Goal: Find contact information: Find contact information

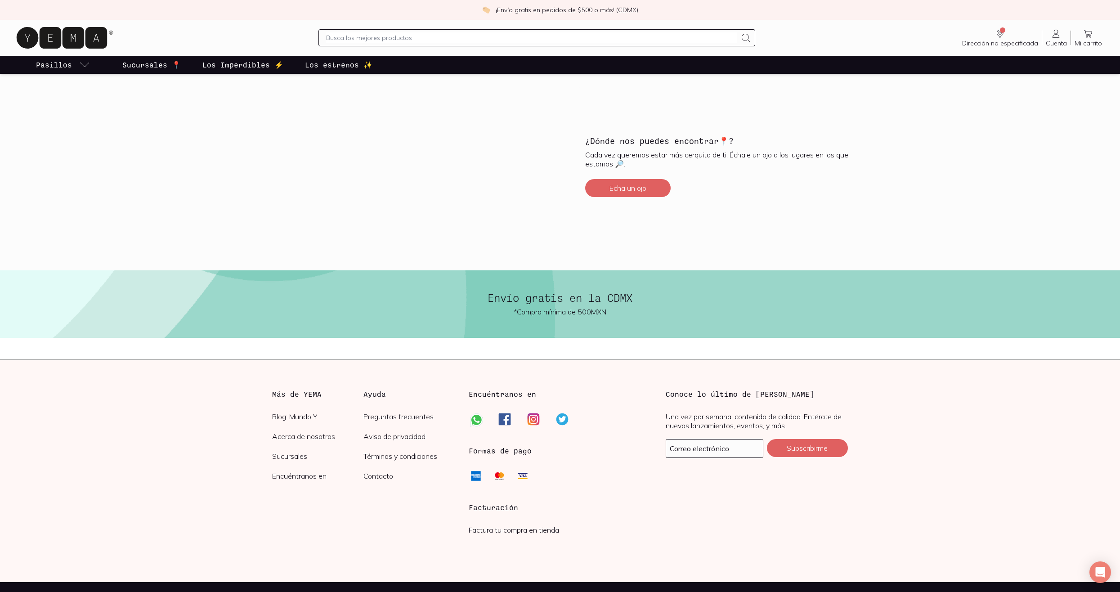
scroll to position [1967, 0]
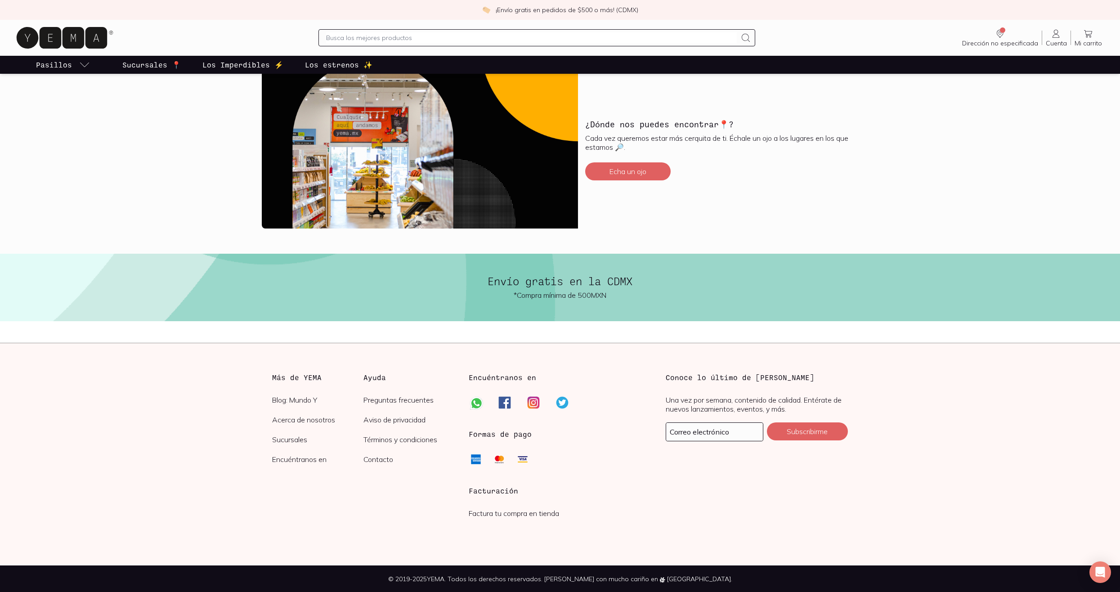
click at [389, 458] on link "Contacto" at bounding box center [408, 459] width 91 height 9
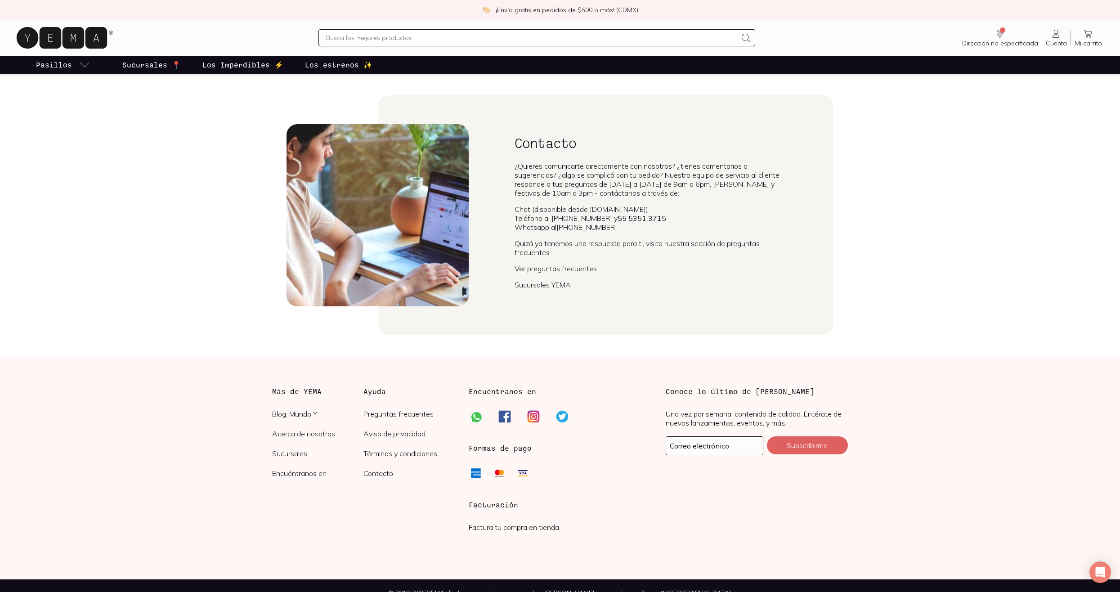
drag, startPoint x: 537, startPoint y: 165, endPoint x: 721, endPoint y: 194, distance: 186.4
click at [721, 194] on div "Contacto ¿Quieres comunicarte directamente con nosotros? ¿tienes comentarios o …" at bounding box center [606, 215] width 456 height 240
drag, startPoint x: 513, startPoint y: 208, endPoint x: 638, endPoint y: 225, distance: 126.2
click at [638, 225] on div "Contacto ¿Quieres comunicarte directamente con nosotros? ¿tienes comentarios o …" at bounding box center [606, 215] width 456 height 240
click at [547, 220] on li "Teléfono al [PHONE_NUMBER] y [PHONE_NUMBER]" at bounding box center [651, 218] width 273 height 9
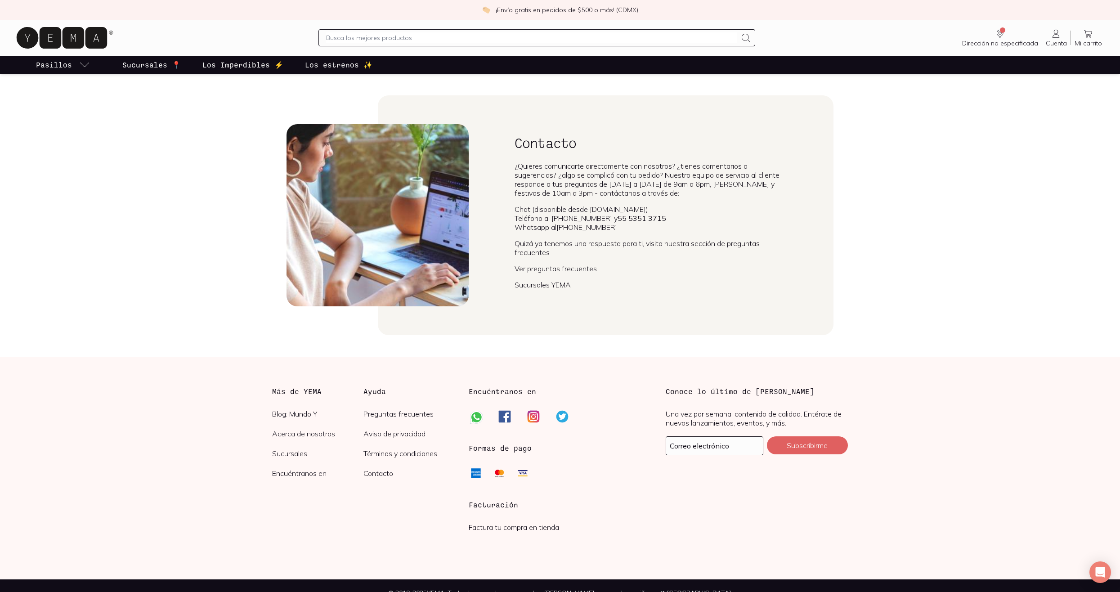
click at [137, 64] on p "Sucursales 📍" at bounding box center [151, 64] width 58 height 11
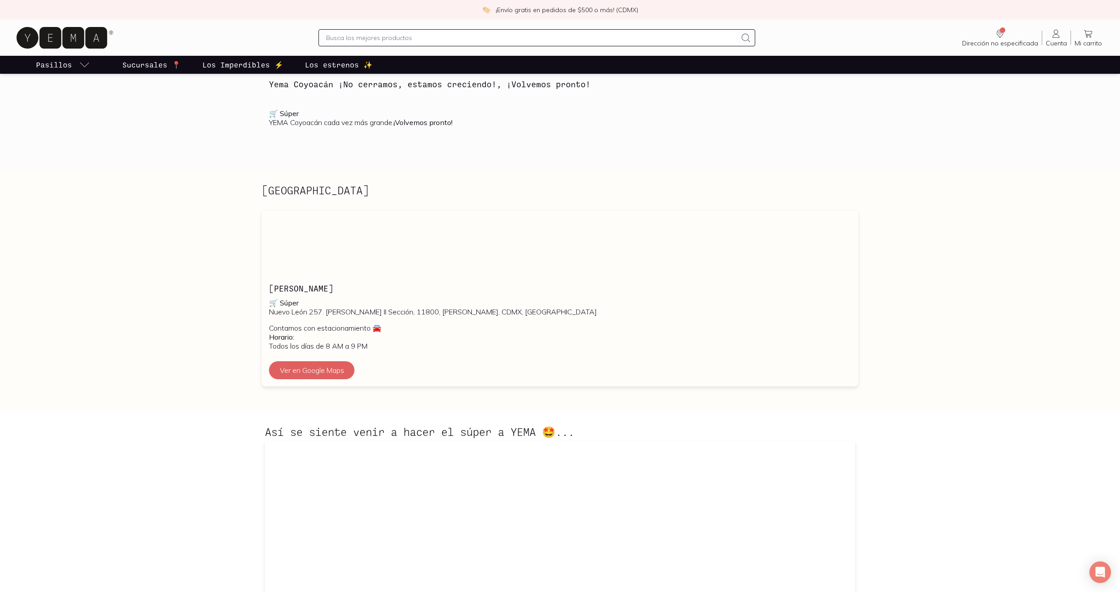
scroll to position [240, 0]
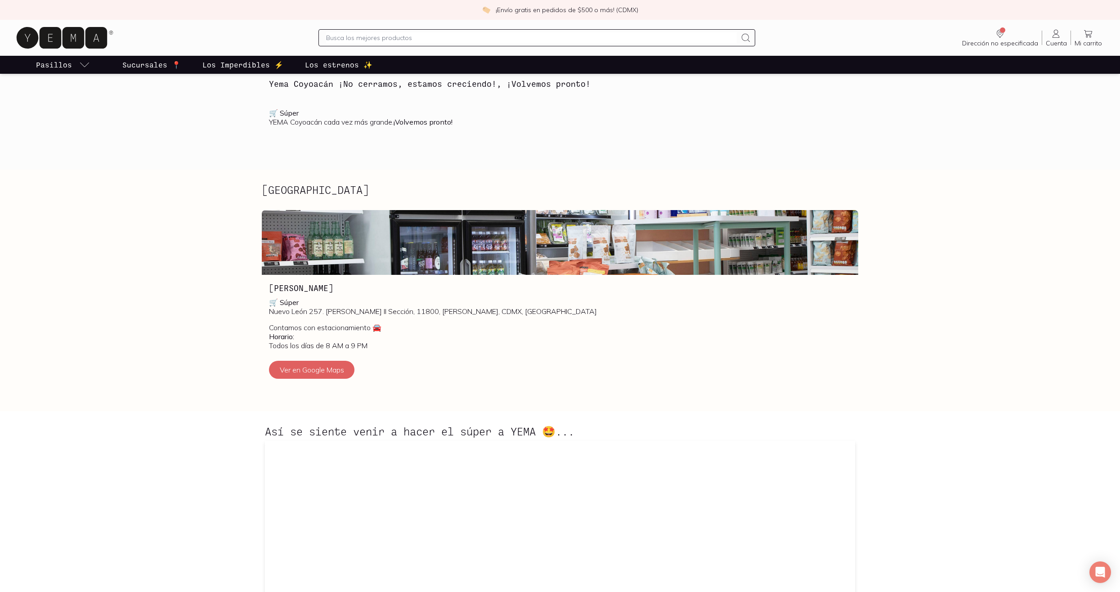
click at [68, 31] on icon at bounding box center [62, 38] width 90 height 22
